Goal: Task Accomplishment & Management: Manage account settings

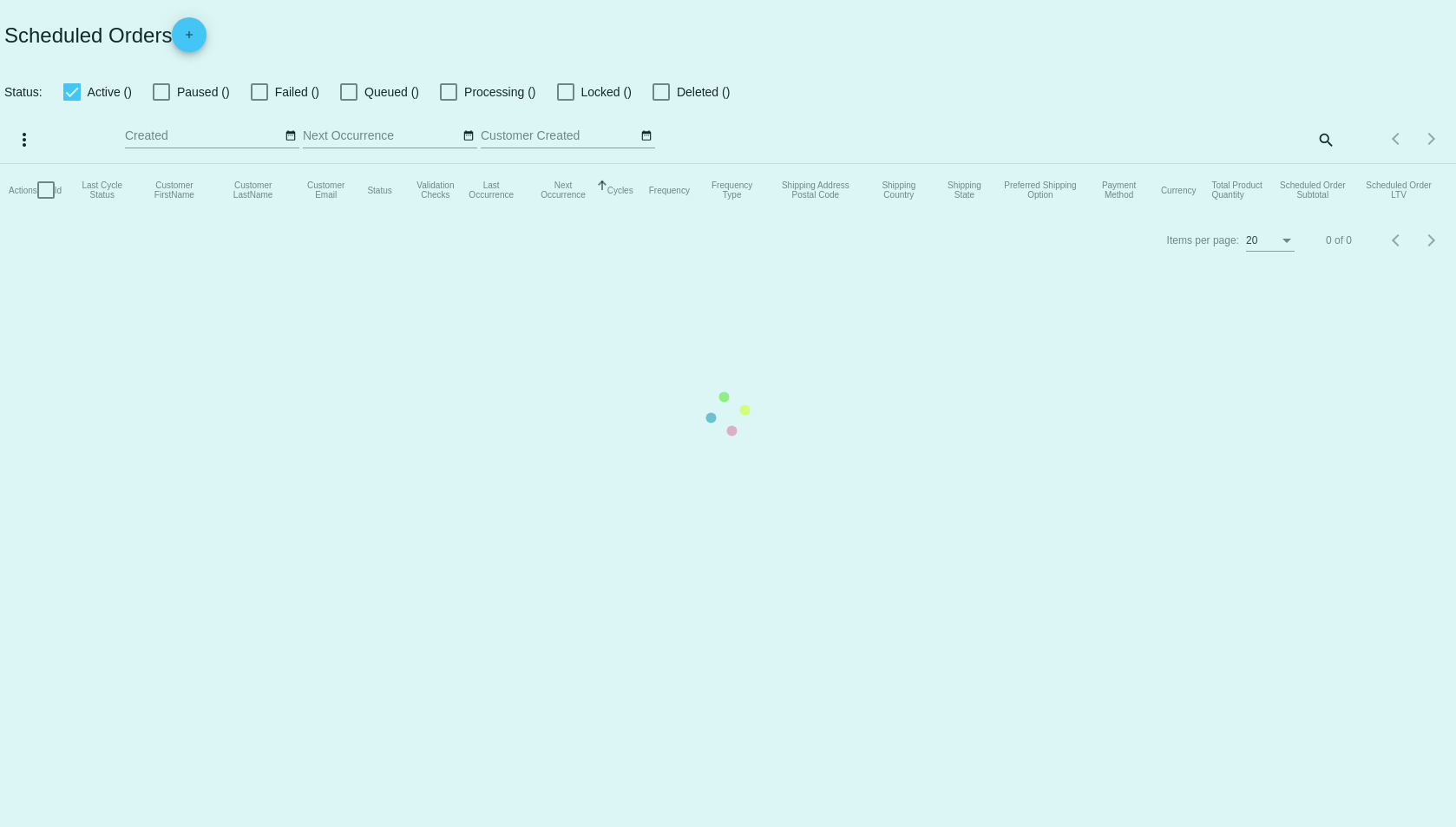
checkbox input "true"
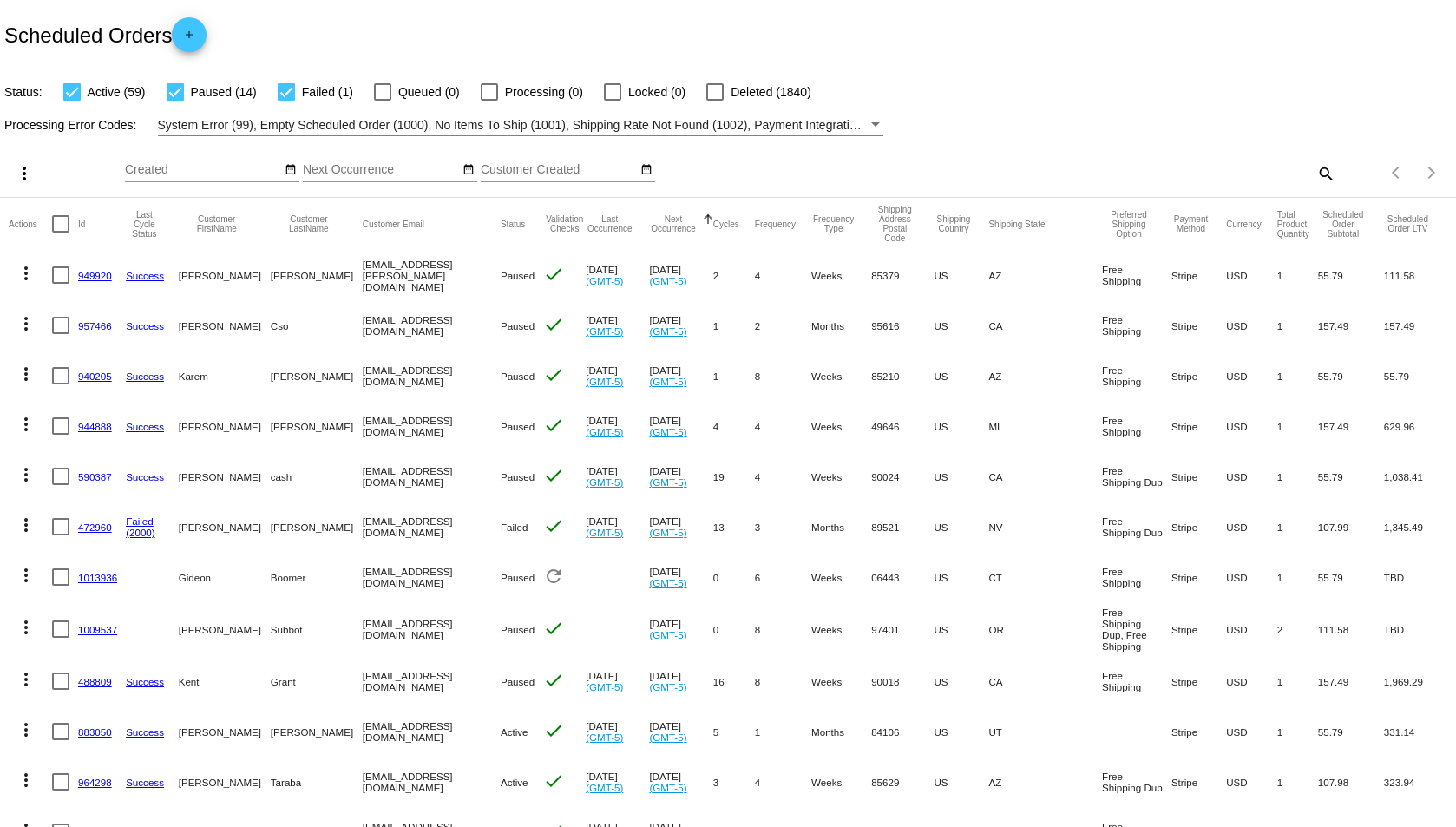
click at [176, 94] on div at bounding box center [176, 92] width 17 height 17
click at [176, 101] on input "Paused (14)" at bounding box center [175, 101] width 1 height 1
checkbox input "false"
click at [77, 87] on div at bounding box center [72, 92] width 17 height 17
click at [72, 101] on input "Active (59)" at bounding box center [71, 101] width 1 height 1
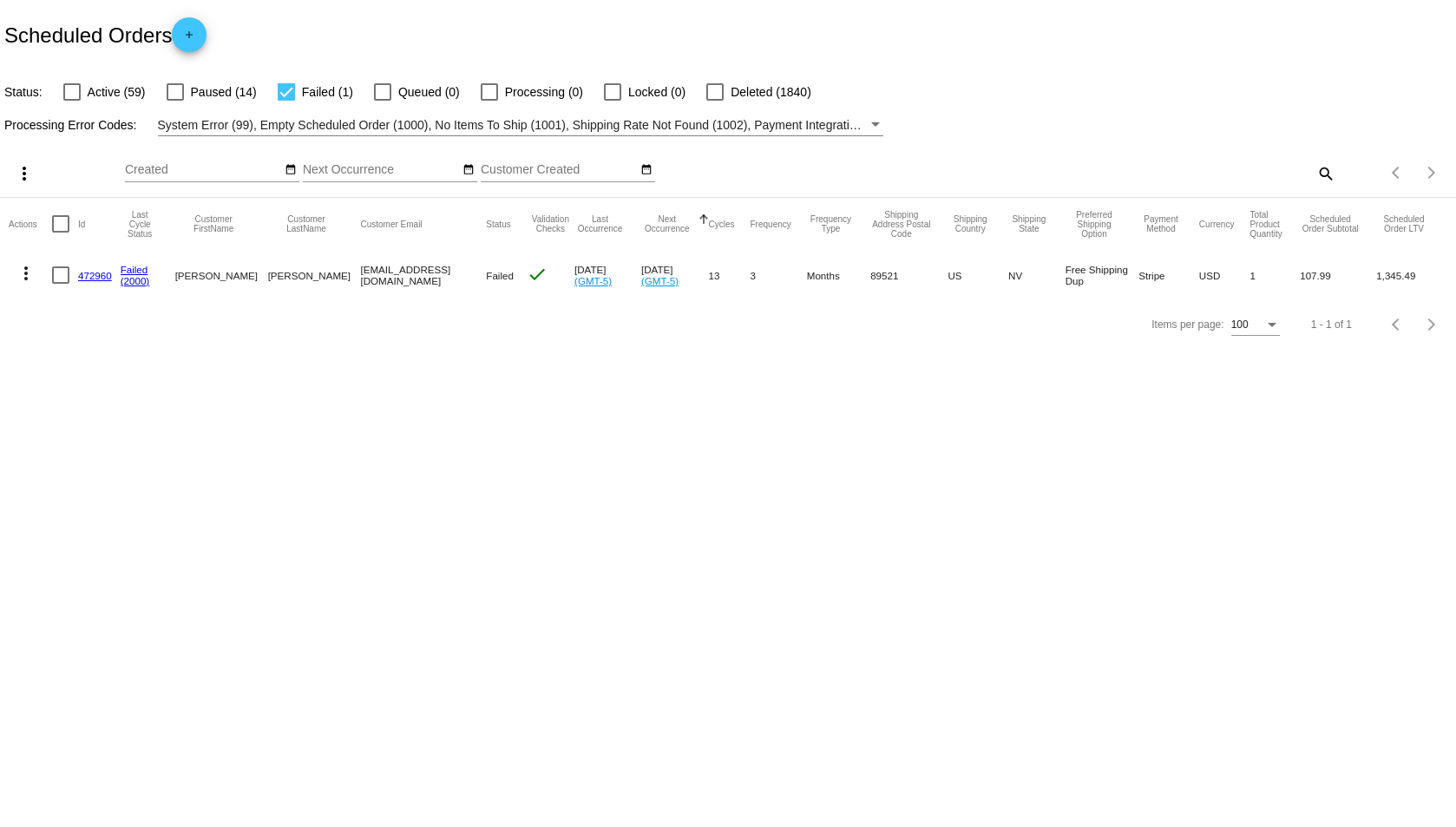
click at [70, 92] on div at bounding box center [72, 92] width 17 height 17
click at [71, 101] on input "Active (59)" at bounding box center [71, 101] width 1 height 1
checkbox input "true"
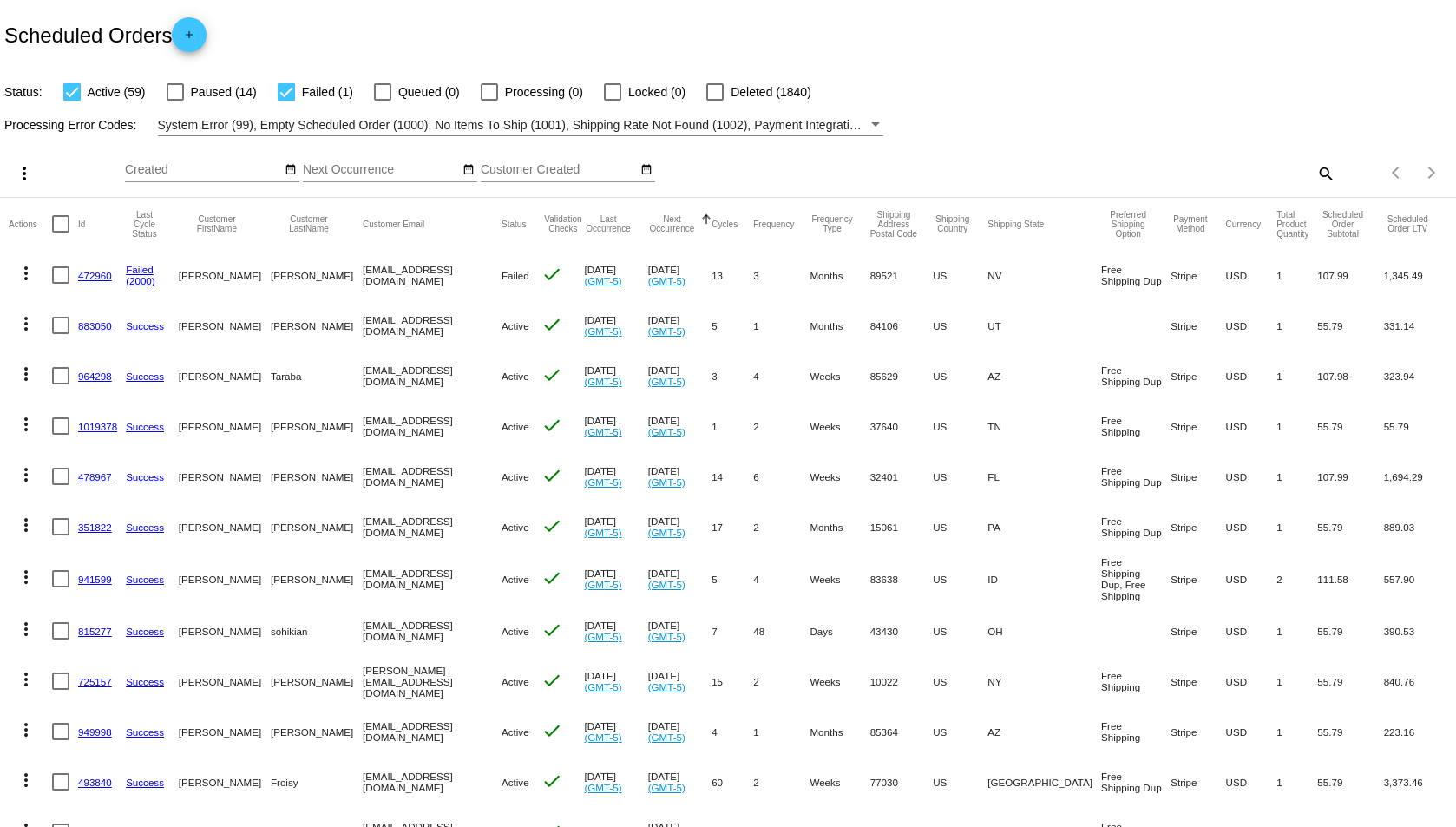
click at [177, 90] on div at bounding box center [176, 92] width 17 height 17
click at [176, 101] on input "Paused (14)" at bounding box center [175, 101] width 1 height 1
checkbox input "true"
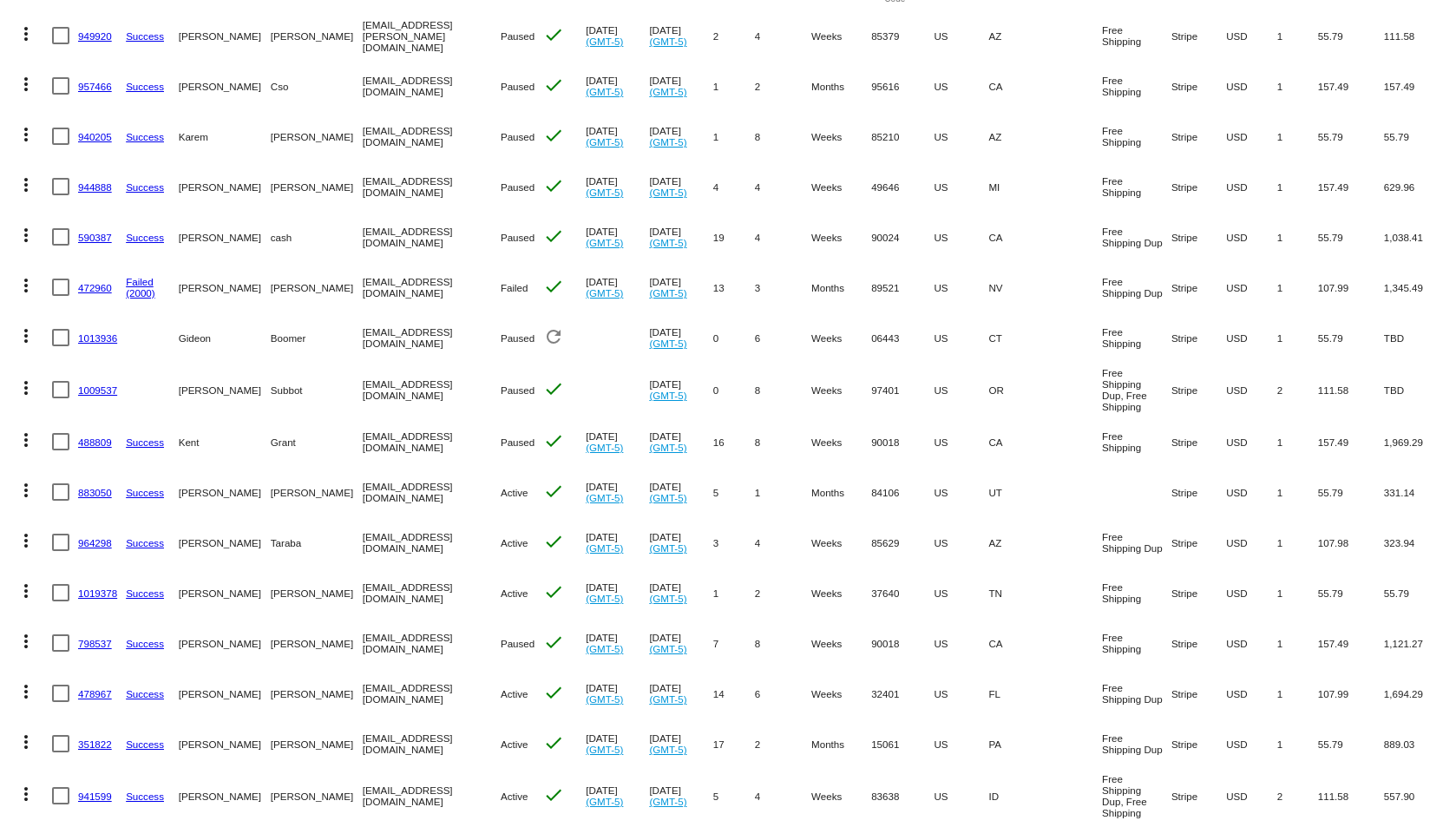
scroll to position [608, 0]
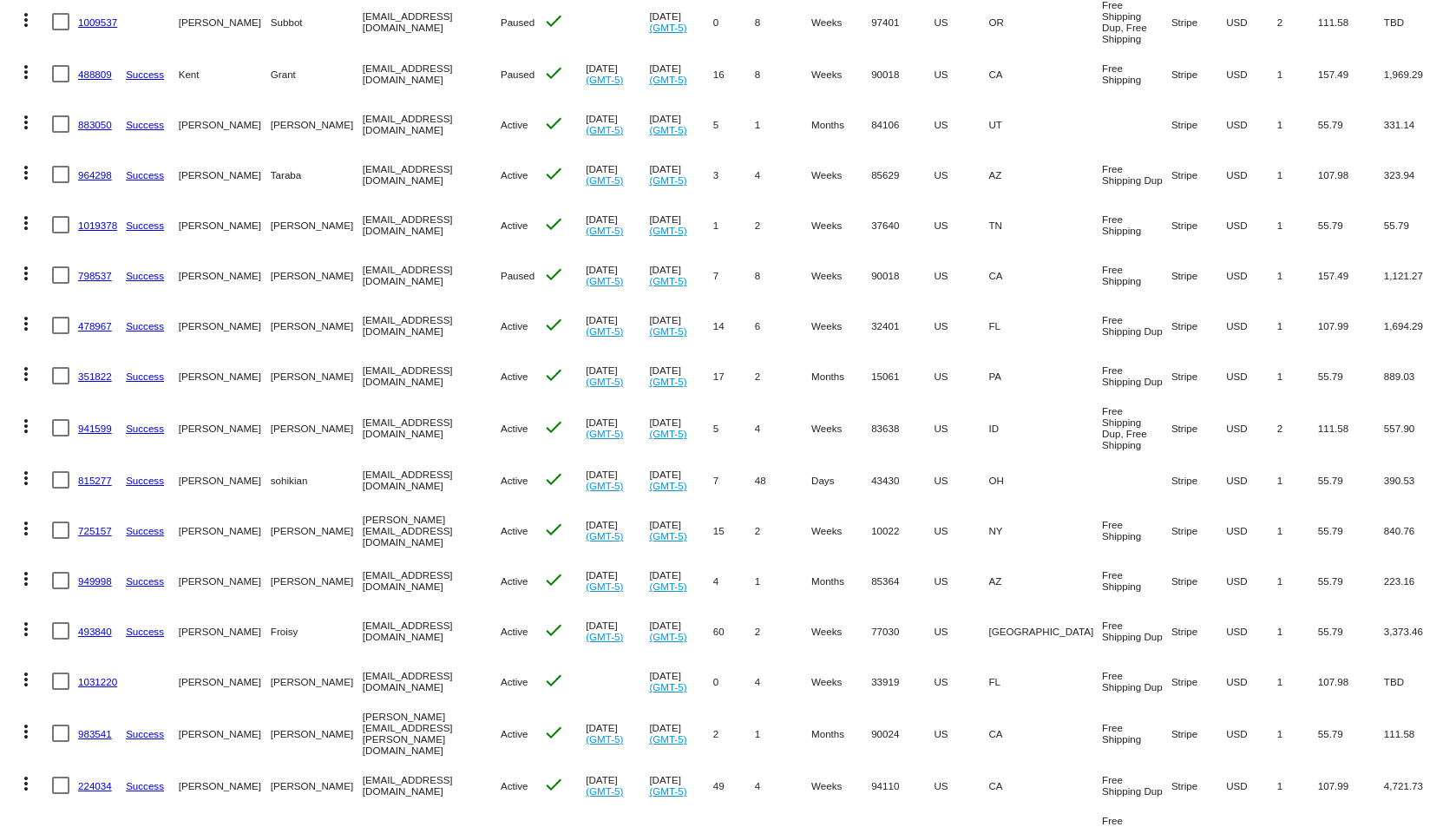
click at [86, 476] on link "815277" at bounding box center [95, 481] width 34 height 11
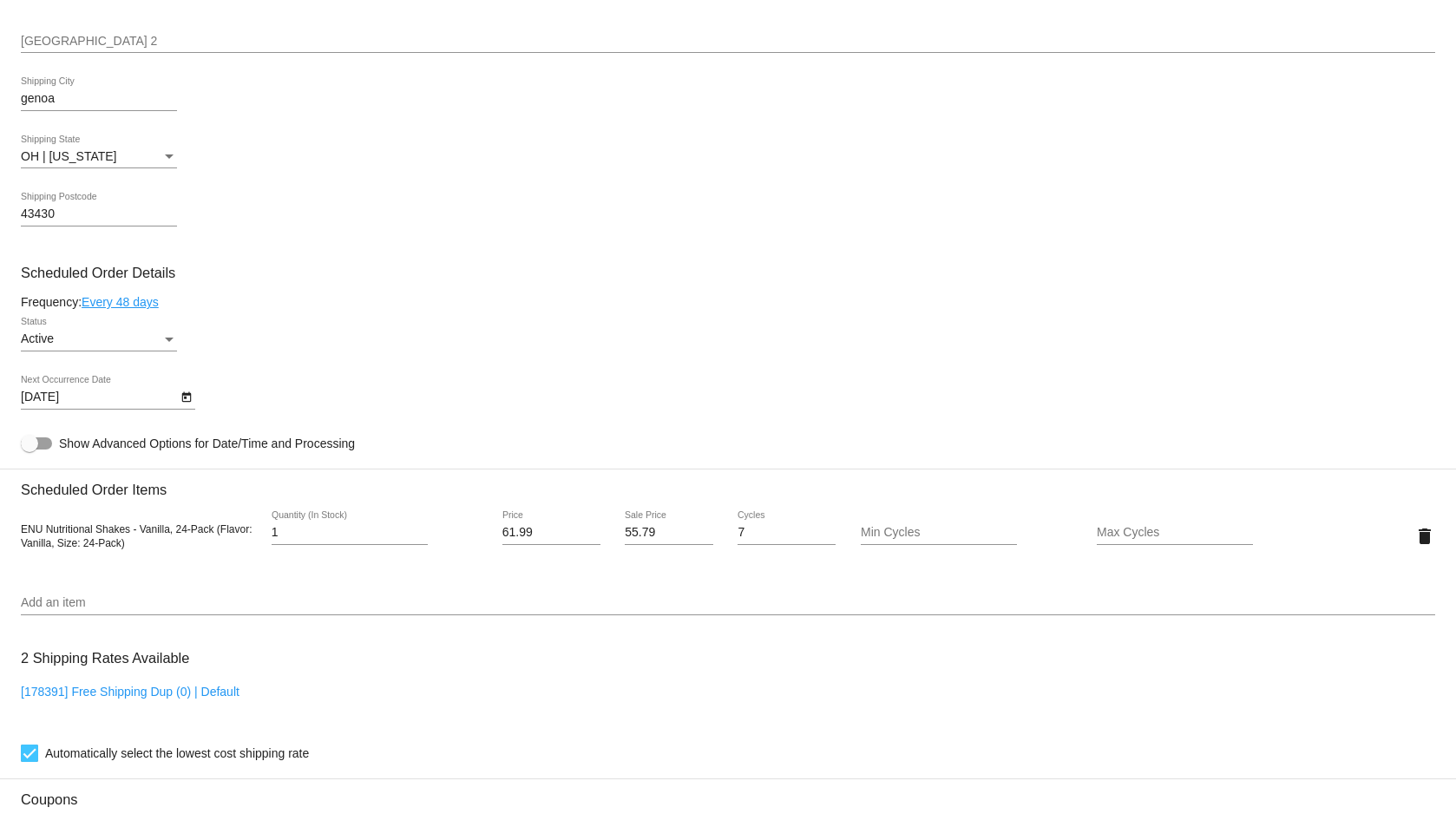
scroll to position [781, 0]
